Goal: Find specific page/section

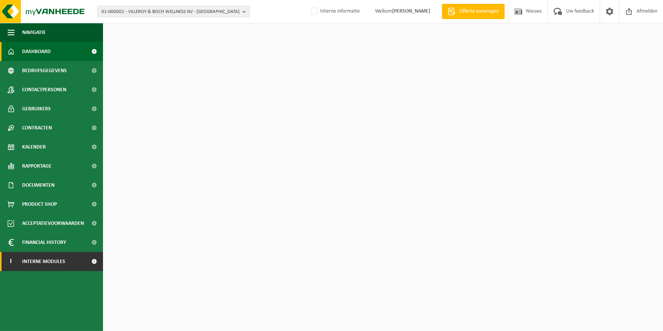
click at [45, 265] on span "Interne modules" at bounding box center [43, 261] width 43 height 19
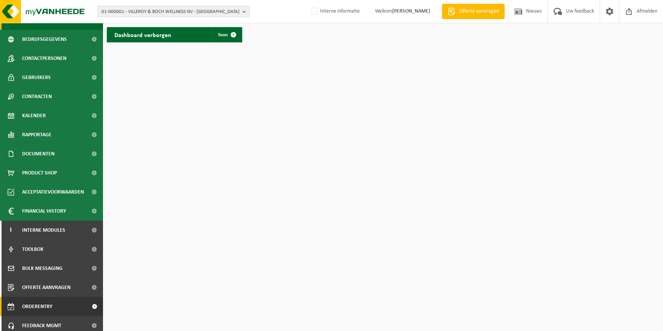
scroll to position [54, 0]
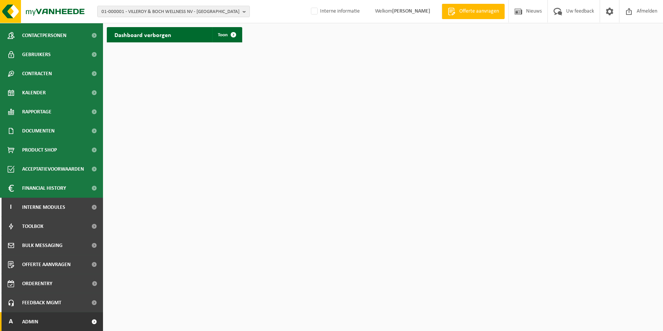
click at [34, 318] on span "Admin" at bounding box center [30, 321] width 16 height 19
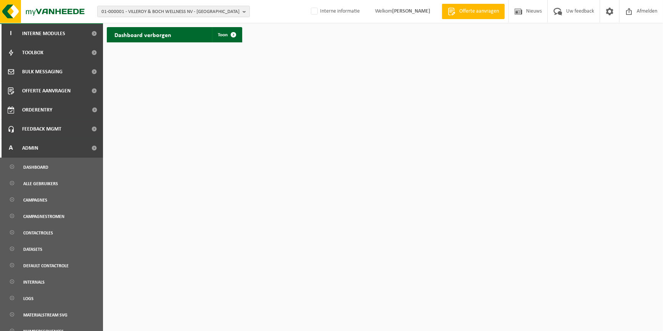
scroll to position [297, 0]
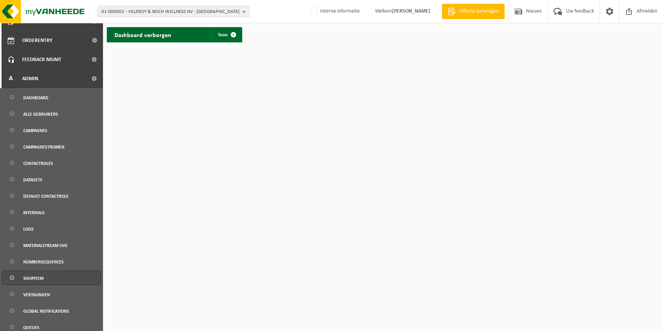
click at [42, 282] on span "Shopitem" at bounding box center [33, 278] width 20 height 14
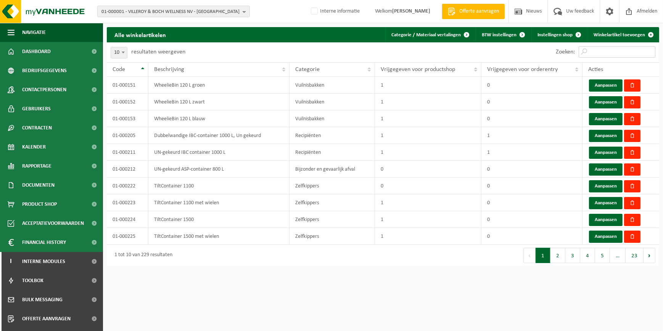
click at [595, 50] on input "Zoeken:" at bounding box center [616, 51] width 77 height 11
type input "item"
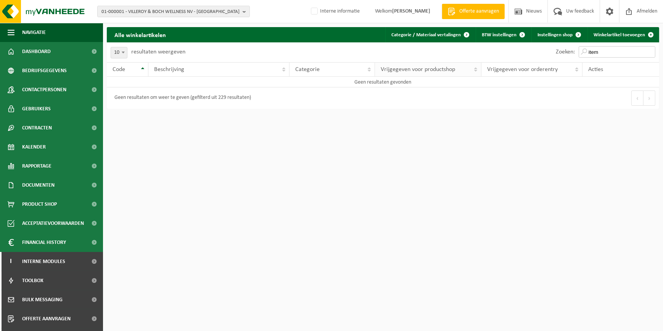
drag, startPoint x: 565, startPoint y: 57, endPoint x: 477, endPoint y: 64, distance: 89.1
click at [477, 64] on div "10 25 50 100 10 resultaten weergeven Zoeken: item Code Beschrijving Categorie V…" at bounding box center [383, 75] width 552 height 66
click at [620, 54] on input "01-001067" at bounding box center [616, 51] width 77 height 11
type input "01-001068"
